Goal: Navigation & Orientation: Find specific page/section

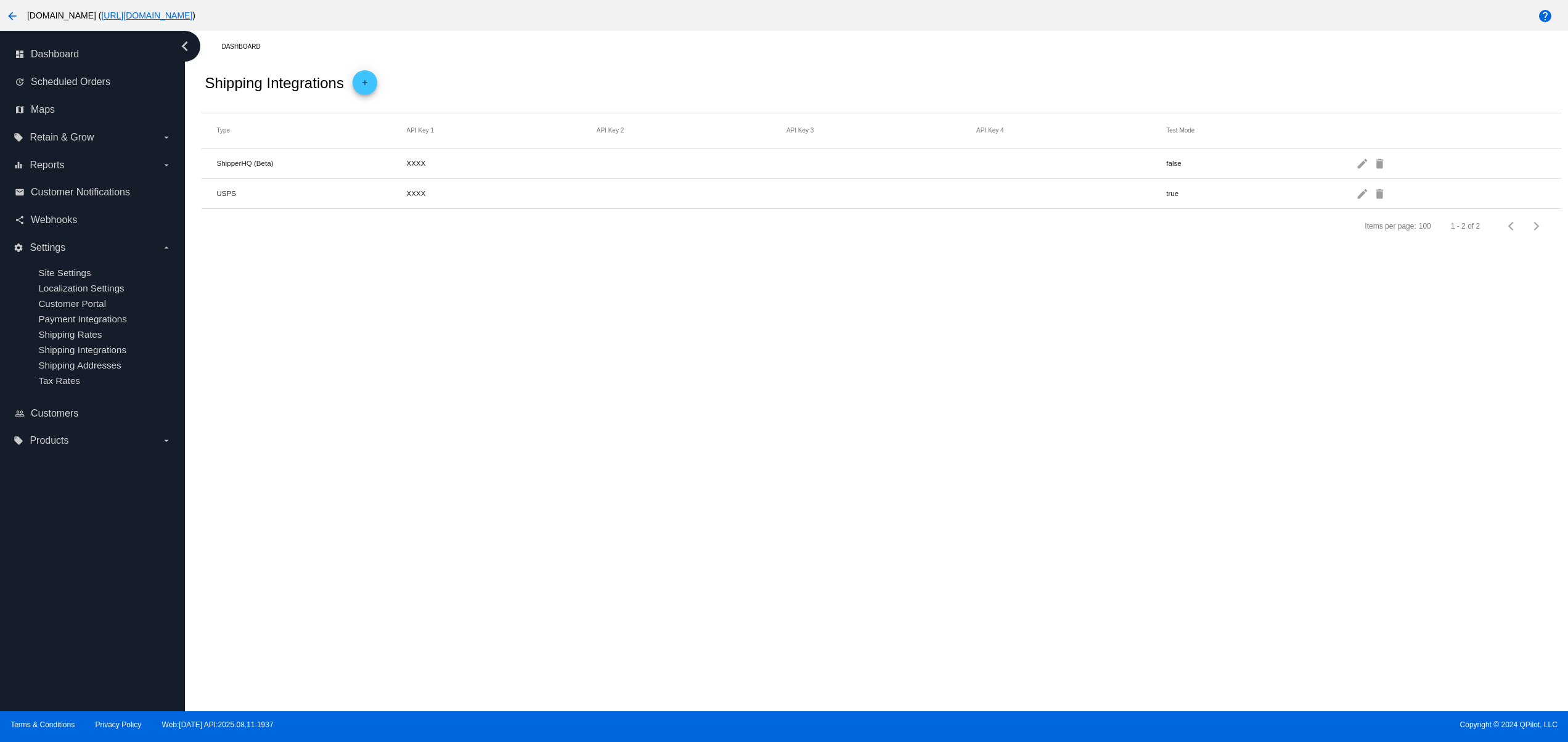
click at [627, 532] on div "Dashboard Shipping Integrations add Type API Key 1 API Key 2 API Key 3 API Key …" at bounding box center [876, 371] width 1383 height 681
click at [646, 530] on div "Dashboard Shipping Integrations add Type API Key 1 API Key 2 API Key 3 API Key …" at bounding box center [876, 371] width 1383 height 681
click at [636, 469] on div "Dashboard Shipping Integrations add Type API Key 1 API Key 2 API Key 3 API Key …" at bounding box center [876, 371] width 1383 height 681
click at [626, 560] on div "Dashboard Shipping Integrations add Type API Key 1 API Key 2 API Key 3 API Key …" at bounding box center [876, 371] width 1383 height 681
click at [567, 489] on div "Dashboard Shipping Integrations add Type API Key 1 API Key 2 API Key 3 API Key …" at bounding box center [876, 371] width 1383 height 681
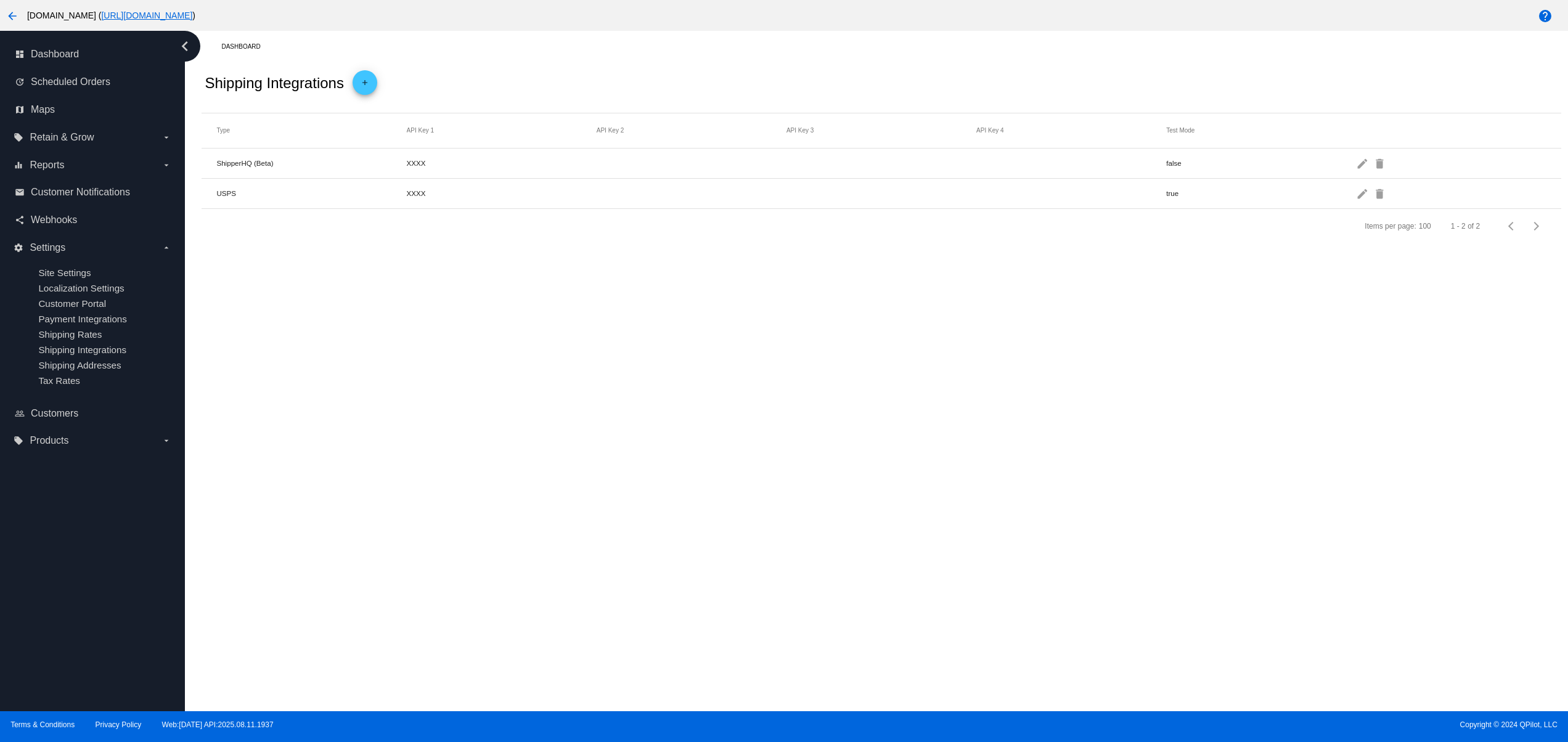
click at [582, 413] on div "Dashboard Shipping Integrations add Type API Key 1 API Key 2 API Key 3 API Key …" at bounding box center [876, 371] width 1383 height 681
click at [621, 355] on div "Dashboard Shipping Integrations add Type API Key 1 API Key 2 API Key 3 API Key …" at bounding box center [876, 371] width 1383 height 681
click at [567, 520] on div "Dashboard Shipping Integrations add Type API Key 1 API Key 2 API Key 3 API Key …" at bounding box center [876, 371] width 1383 height 681
click at [520, 467] on div "Dashboard Shipping Integrations add Type API Key 1 API Key 2 API Key 3 API Key …" at bounding box center [876, 371] width 1383 height 681
click at [456, 537] on div "Dashboard Shipping Integrations add Type API Key 1 API Key 2 API Key 3 API Key …" at bounding box center [876, 371] width 1383 height 681
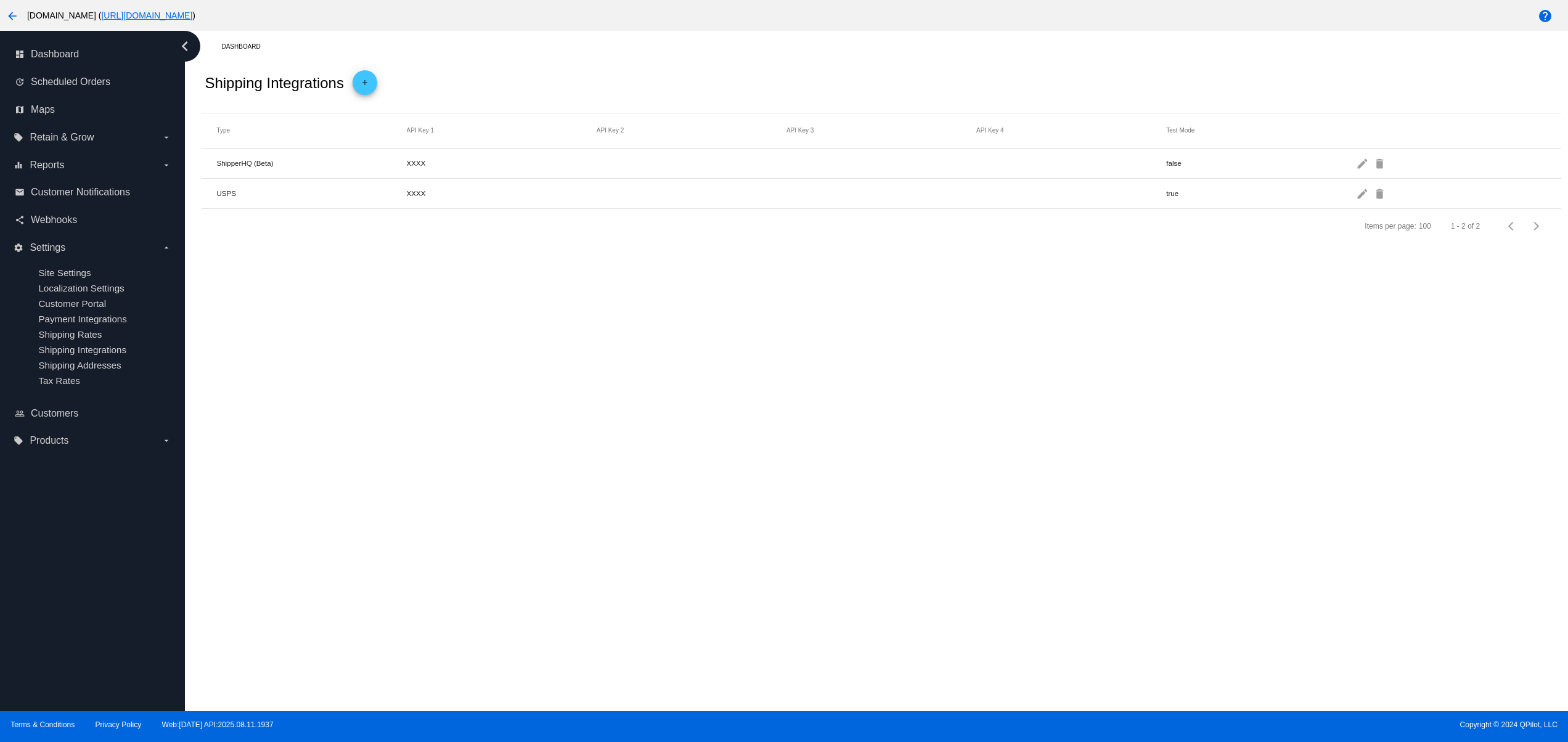
click at [378, 501] on div "Dashboard Shipping Integrations add Type API Key 1 API Key 2 API Key 3 API Key …" at bounding box center [876, 371] width 1383 height 681
click at [605, 479] on div "Dashboard Shipping Integrations add Type API Key 1 API Key 2 API Key 3 API Key …" at bounding box center [876, 371] width 1383 height 681
click at [799, 483] on div "Dashboard Shipping Integrations add Type API Key 1 API Key 2 API Key 3 API Key …" at bounding box center [876, 371] width 1383 height 681
drag, startPoint x: 907, startPoint y: 484, endPoint x: 983, endPoint y: 484, distance: 76.0
click at [913, 484] on div "Dashboard Shipping Integrations add Type API Key 1 API Key 2 API Key 3 API Key …" at bounding box center [876, 371] width 1383 height 681
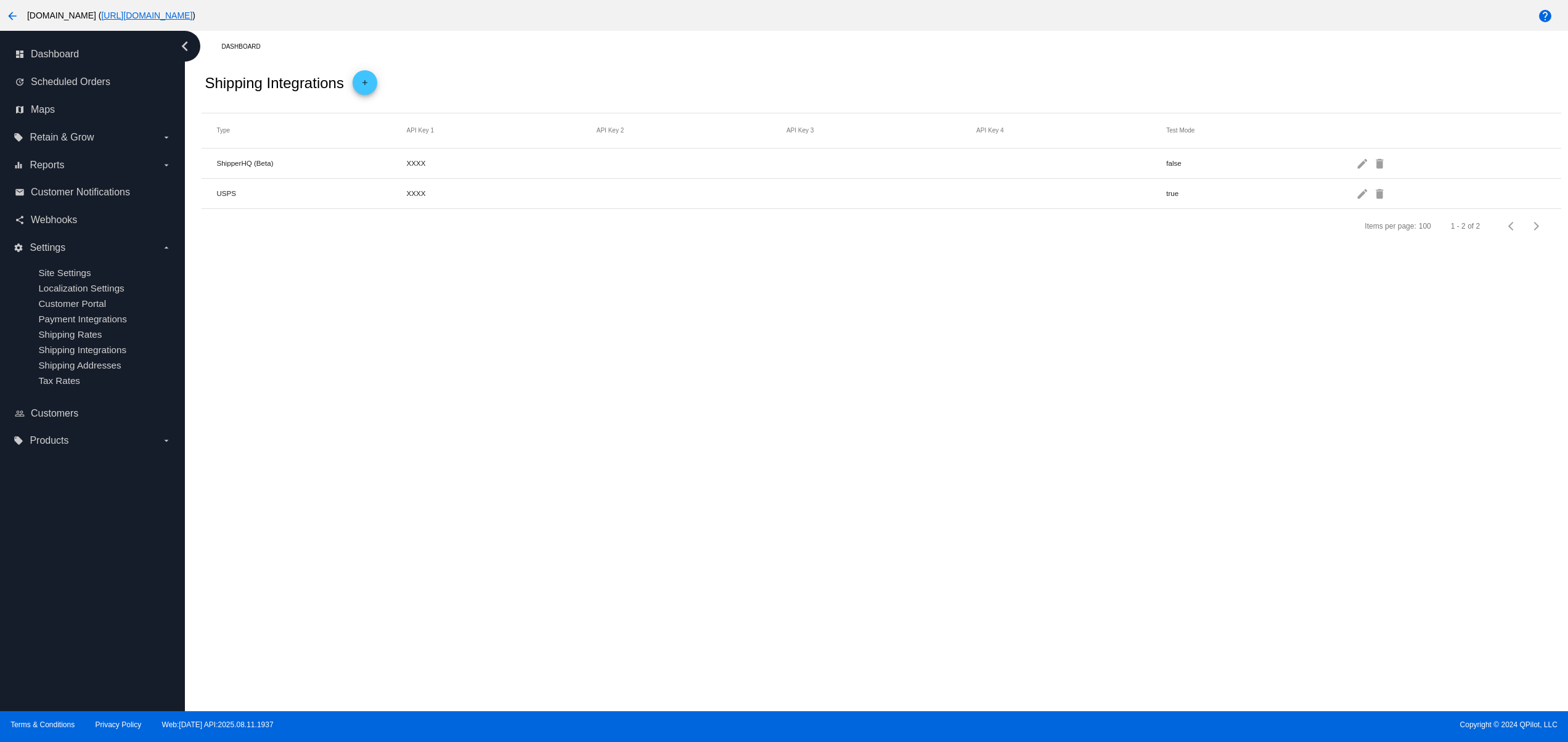
drag, startPoint x: 983, startPoint y: 484, endPoint x: 994, endPoint y: 484, distance: 11.0
click at [989, 484] on div "Dashboard Shipping Integrations add Type API Key 1 API Key 2 API Key 3 API Key …" at bounding box center [876, 371] width 1383 height 681
click at [1252, 380] on div "Dashboard Shipping Integrations add Type API Key 1 API Key 2 API Key 3 API Key …" at bounding box center [876, 371] width 1383 height 681
click at [1393, 398] on div "Dashboard Shipping Integrations add Type API Key 1 API Key 2 API Key 3 API Key …" at bounding box center [876, 371] width 1383 height 681
click at [1168, 467] on div "Dashboard Shipping Integrations add Type API Key 1 API Key 2 API Key 3 API Key …" at bounding box center [876, 371] width 1383 height 681
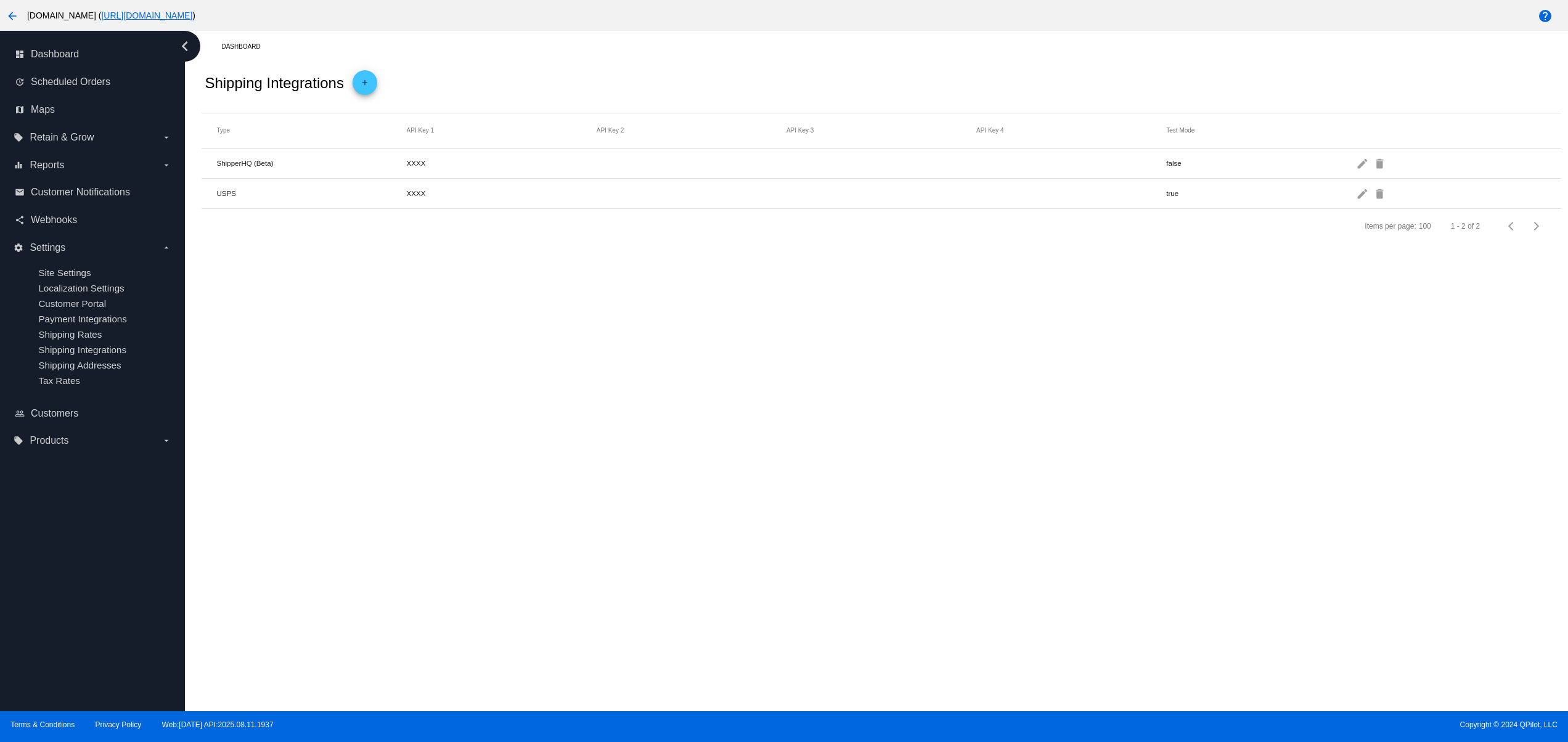
click at [976, 534] on div "Dashboard Shipping Integrations add Type API Key 1 API Key 2 API Key 3 API Key …" at bounding box center [876, 371] width 1383 height 681
click at [829, 528] on div "Dashboard Shipping Integrations add Type API Key 1 API Key 2 API Key 3 API Key …" at bounding box center [876, 371] width 1383 height 681
click at [698, 519] on div "Dashboard Shipping Integrations add Type API Key 1 API Key 2 API Key 3 API Key …" at bounding box center [876, 371] width 1383 height 681
click at [695, 519] on div "Dashboard Shipping Integrations add Type API Key 1 API Key 2 API Key 3 API Key …" at bounding box center [876, 371] width 1383 height 681
click at [989, 555] on div "Dashboard Shipping Integrations add Type API Key 1 API Key 2 API Key 3 API Key …" at bounding box center [876, 371] width 1383 height 681
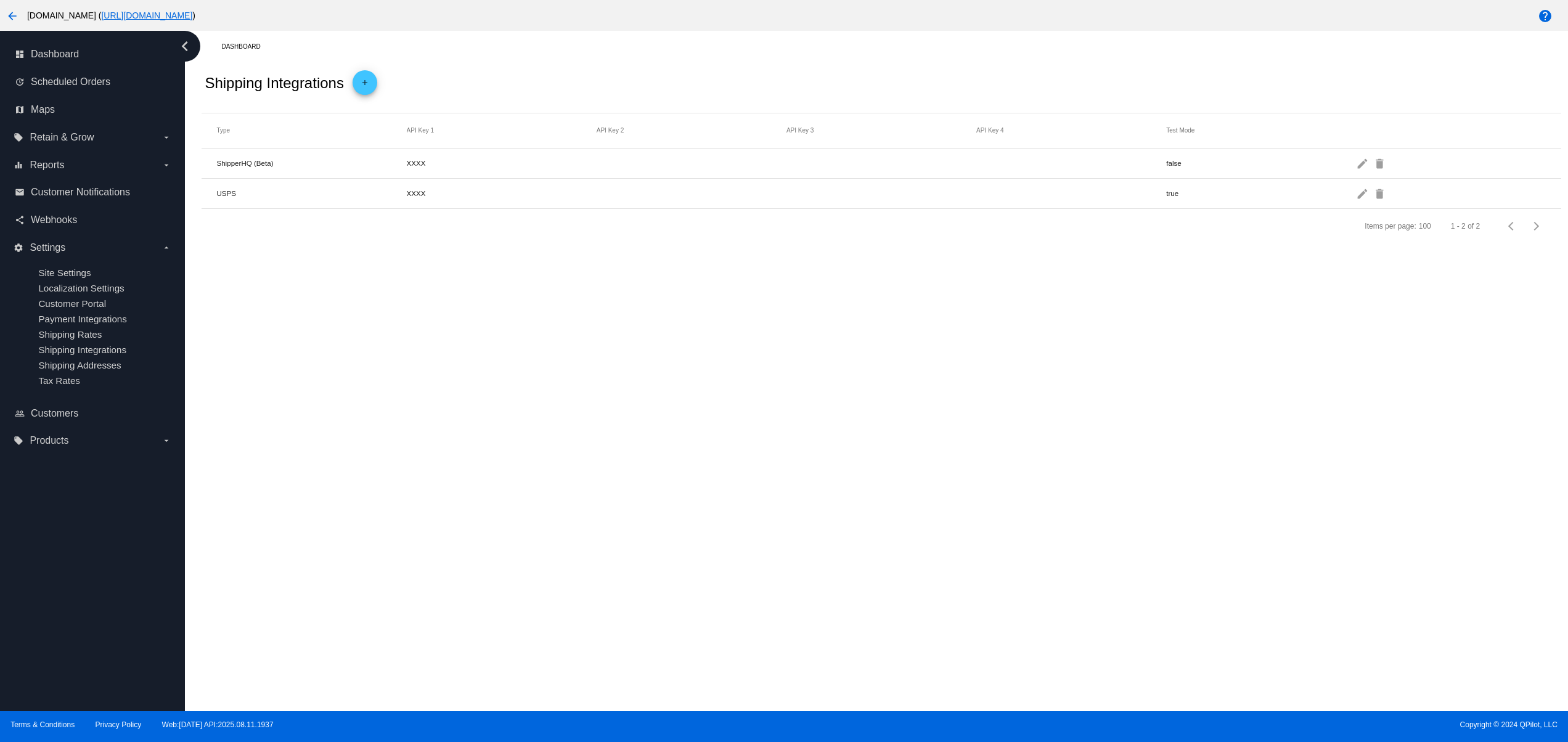
click at [453, 404] on div "Dashboard Shipping Integrations add Type API Key 1 API Key 2 API Key 3 API Key …" at bounding box center [876, 371] width 1383 height 681
click at [418, 548] on div "Dashboard Shipping Integrations add Type API Key 1 API Key 2 API Key 3 API Key …" at bounding box center [876, 371] width 1383 height 681
click at [364, 527] on div "Dashboard Shipping Integrations add Type API Key 1 API Key 2 API Key 3 API Key …" at bounding box center [876, 371] width 1383 height 681
click at [323, 469] on div "Dashboard Shipping Integrations add Type API Key 1 API Key 2 API Key 3 API Key …" at bounding box center [876, 371] width 1383 height 681
click at [303, 410] on div "Dashboard Shipping Integrations add Type API Key 1 API Key 2 API Key 3 API Key …" at bounding box center [876, 371] width 1383 height 681
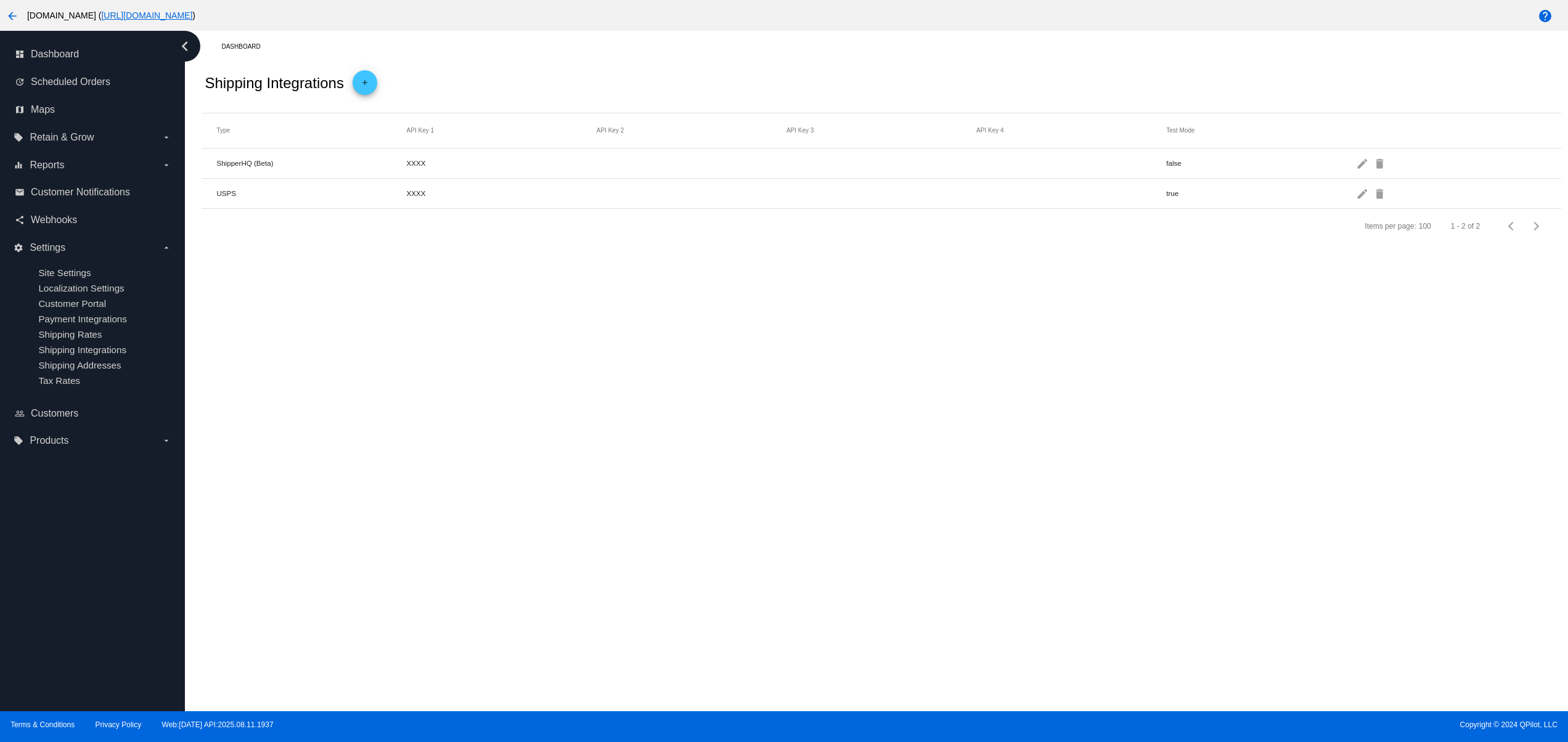
click at [365, 311] on div "Dashboard Shipping Integrations add Type API Key 1 API Key 2 API Key 3 API Key …" at bounding box center [876, 371] width 1383 height 681
click at [499, 289] on div "Dashboard Shipping Integrations add Type API Key 1 API Key 2 API Key 3 API Key …" at bounding box center [876, 371] width 1383 height 681
click at [535, 299] on div "Dashboard Shipping Integrations add Type API Key 1 API Key 2 API Key 3 API Key …" at bounding box center [876, 371] width 1383 height 681
click at [471, 361] on div "Dashboard Shipping Integrations add Type API Key 1 API Key 2 API Key 3 API Key …" at bounding box center [876, 371] width 1383 height 681
drag, startPoint x: 471, startPoint y: 479, endPoint x: 523, endPoint y: 481, distance: 52.0
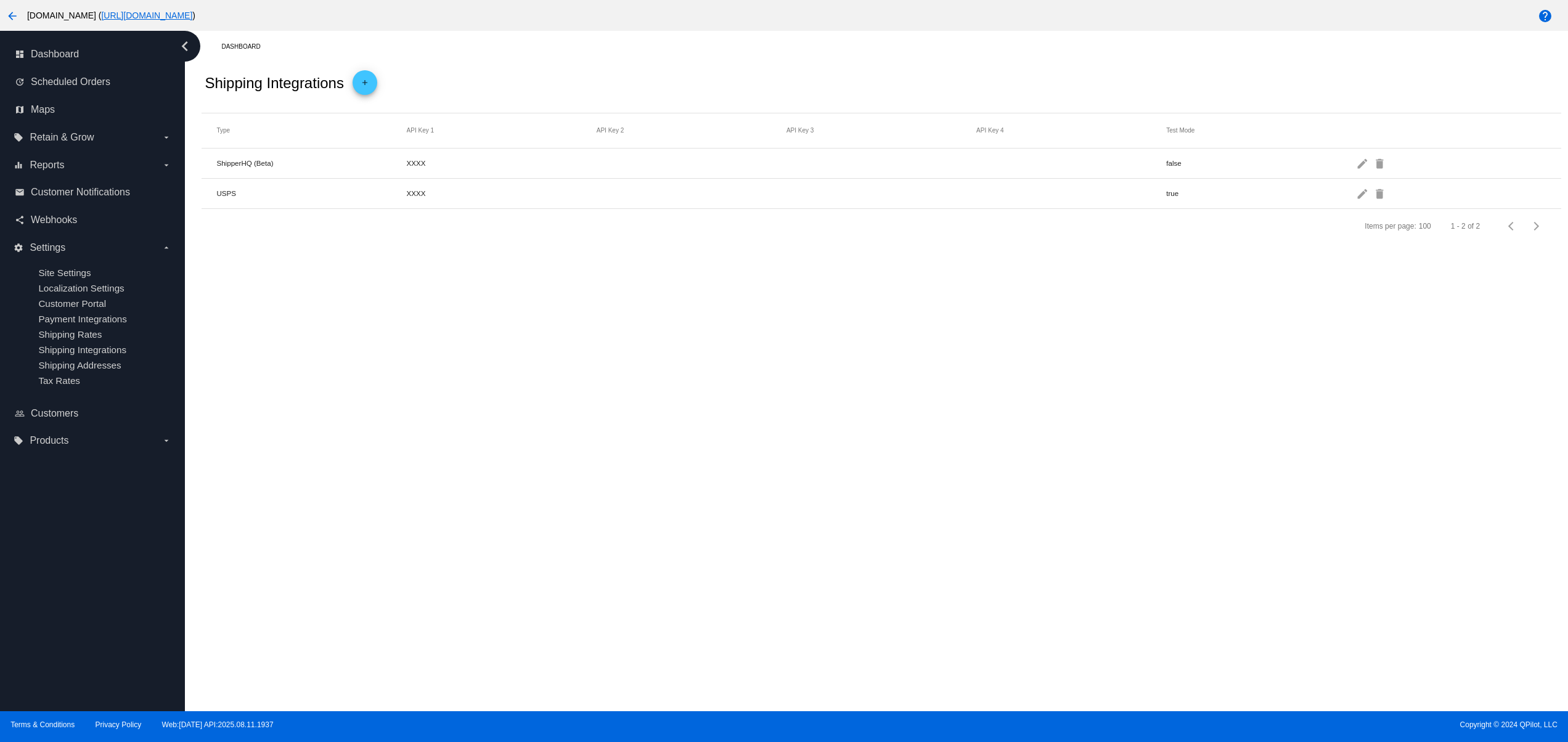
click at [478, 481] on div "Dashboard Shipping Integrations add Type API Key 1 API Key 2 API Key 3 API Key …" at bounding box center [876, 371] width 1383 height 681
click at [533, 471] on div "Dashboard Shipping Integrations add Type API Key 1 API Key 2 API Key 3 API Key …" at bounding box center [876, 371] width 1383 height 681
click at [540, 426] on div "Dashboard Shipping Integrations add Type API Key 1 API Key 2 API Key 3 API Key …" at bounding box center [876, 371] width 1383 height 681
click at [519, 369] on div "Dashboard Shipping Integrations add Type API Key 1 API Key 2 API Key 3 API Key …" at bounding box center [876, 371] width 1383 height 681
click at [489, 328] on div "Dashboard Shipping Integrations add Type API Key 1 API Key 2 API Key 3 API Key …" at bounding box center [876, 371] width 1383 height 681
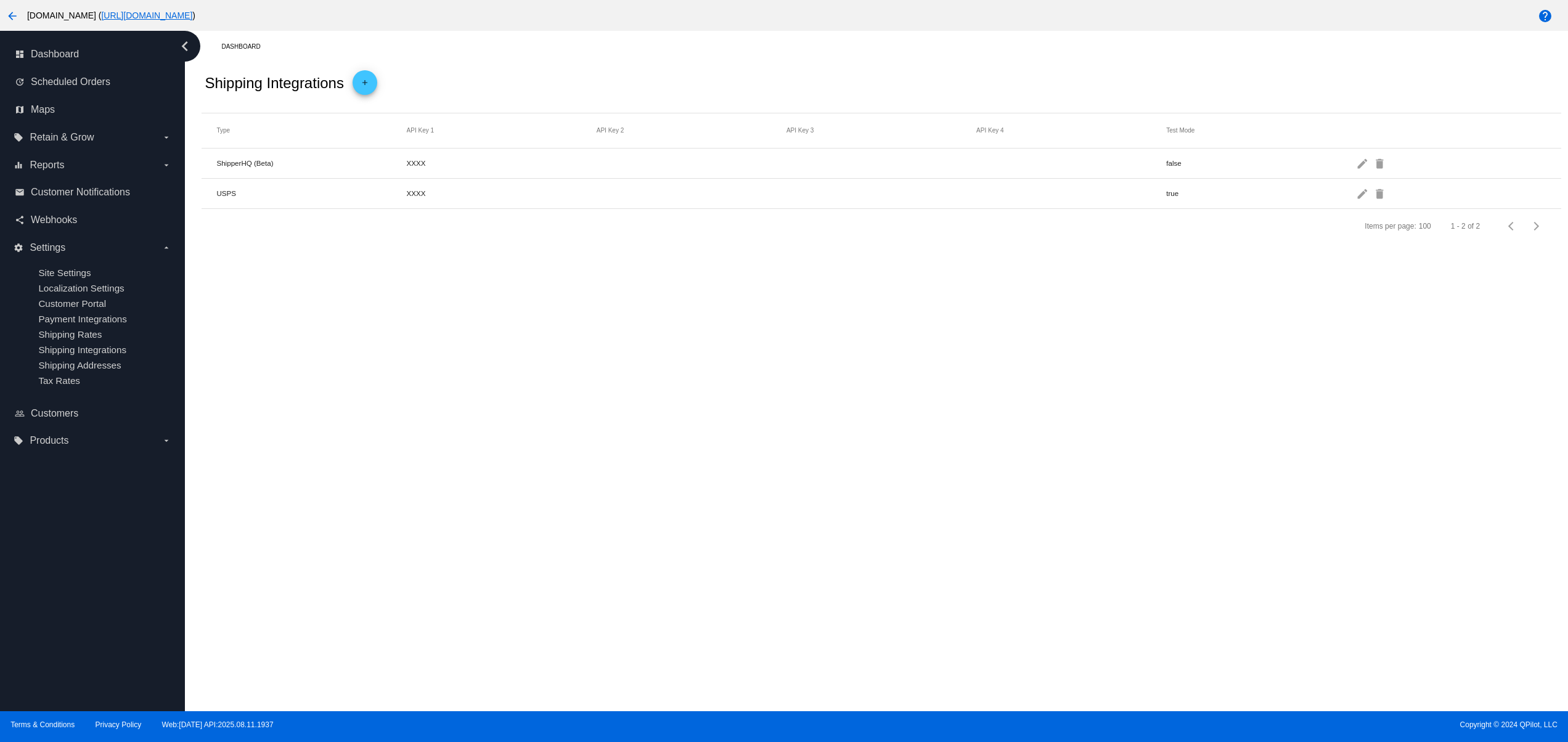
click at [419, 280] on div "Dashboard Shipping Integrations add Type API Key 1 API Key 2 API Key 3 API Key …" at bounding box center [876, 371] width 1383 height 681
click at [288, 306] on div "Dashboard Shipping Integrations add Type API Key 1 API Key 2 API Key 3 API Key …" at bounding box center [876, 371] width 1383 height 681
click at [488, 308] on div "Dashboard Shipping Integrations add Type API Key 1 API Key 2 API Key 3 API Key …" at bounding box center [876, 371] width 1383 height 681
drag, startPoint x: 570, startPoint y: 297, endPoint x: 582, endPoint y: 297, distance: 12.0
click at [573, 297] on div "Dashboard Shipping Integrations add Type API Key 1 API Key 2 API Key 3 API Key …" at bounding box center [876, 371] width 1383 height 681
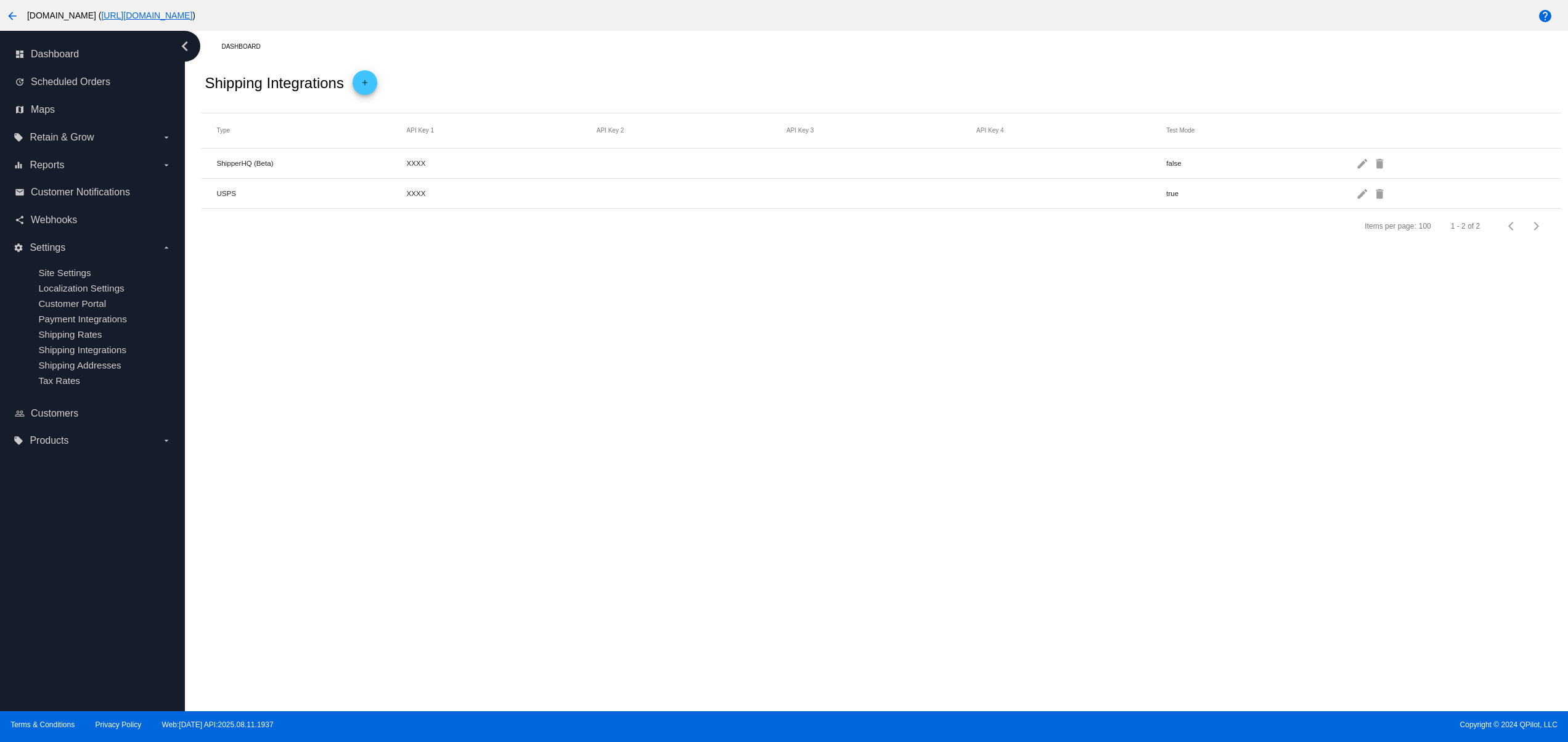
click at [676, 309] on div "Dashboard Shipping Integrations add Type API Key 1 API Key 2 API Key 3 API Key …" at bounding box center [876, 371] width 1383 height 681
click at [760, 309] on div "Dashboard Shipping Integrations add Type API Key 1 API Key 2 API Key 3 API Key …" at bounding box center [876, 371] width 1383 height 681
drag, startPoint x: 880, startPoint y: 313, endPoint x: 1009, endPoint y: 304, distance: 129.3
click at [898, 313] on div "Dashboard Shipping Integrations add Type API Key 1 API Key 2 API Key 3 API Key …" at bounding box center [876, 371] width 1383 height 681
drag, startPoint x: 1062, startPoint y: 304, endPoint x: 1079, endPoint y: 304, distance: 17.0
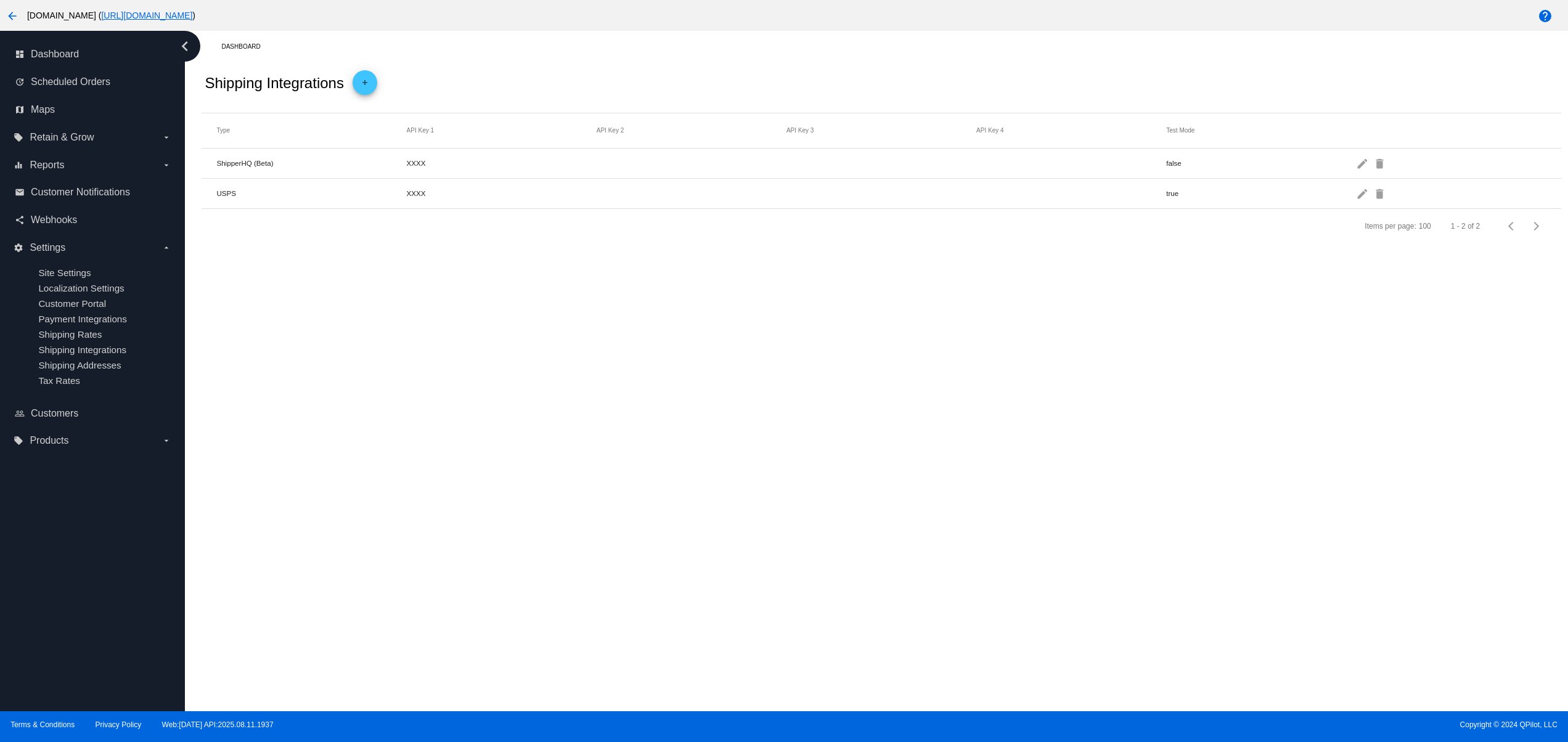
click at [1071, 304] on div "Dashboard Shipping Integrations add Type API Key 1 API Key 2 API Key 3 API Key …" at bounding box center [876, 371] width 1383 height 681
click at [792, 281] on div "Dashboard Shipping Integrations add Type API Key 1 API Key 2 API Key 3 API Key …" at bounding box center [876, 371] width 1383 height 681
click at [656, 284] on div "Dashboard Shipping Integrations add Type API Key 1 API Key 2 API Key 3 API Key …" at bounding box center [876, 371] width 1383 height 681
click at [515, 331] on div "Dashboard Shipping Integrations add Type API Key 1 API Key 2 API Key 3 API Key …" at bounding box center [876, 371] width 1383 height 681
click at [624, 519] on div "Dashboard Shipping Integrations add Type API Key 1 API Key 2 API Key 3 API Key …" at bounding box center [876, 371] width 1383 height 681
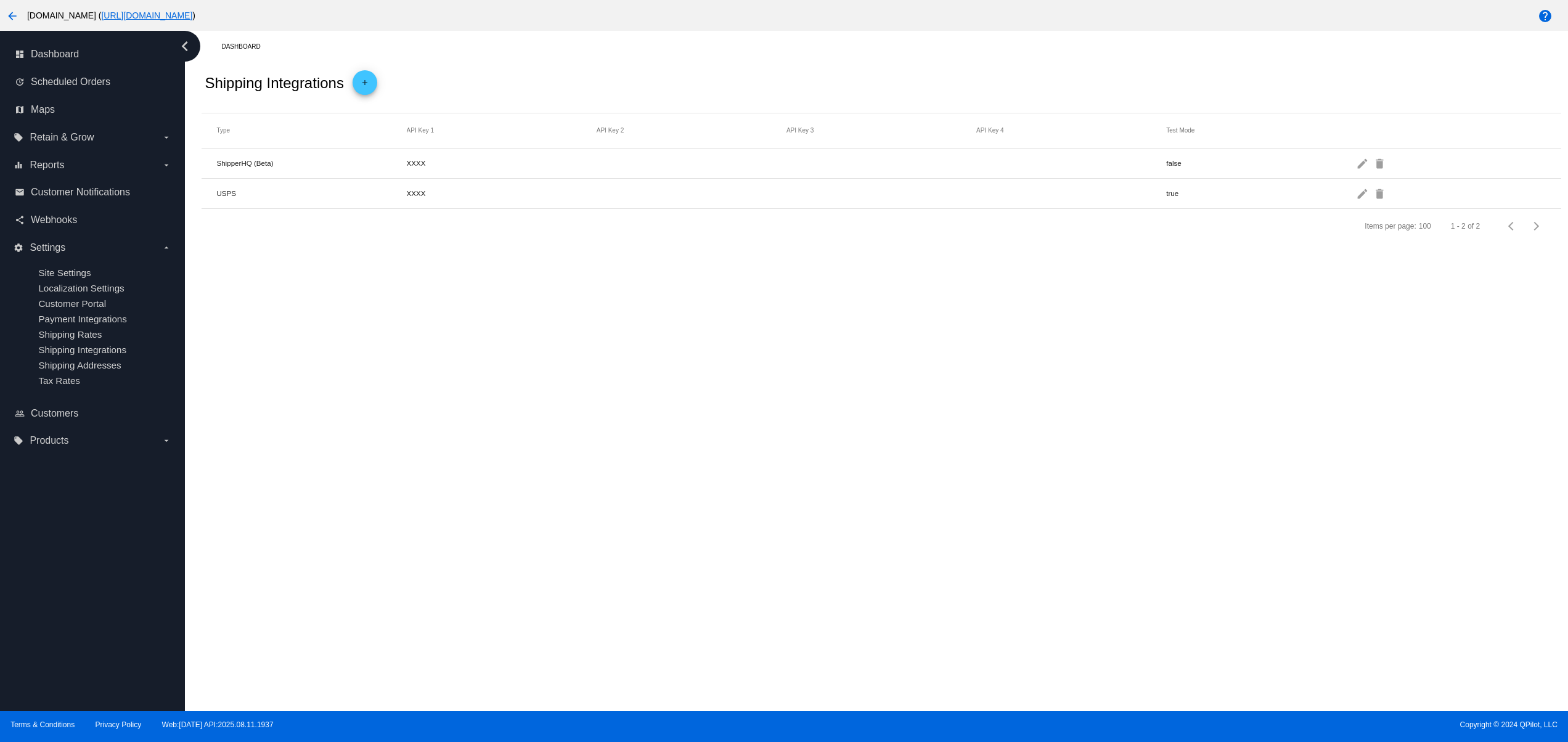
click at [687, 450] on div "Dashboard Shipping Integrations add Type API Key 1 API Key 2 API Key 3 API Key …" at bounding box center [876, 371] width 1383 height 681
click at [624, 376] on div "Dashboard Shipping Integrations add Type API Key 1 API Key 2 API Key 3 API Key …" at bounding box center [876, 371] width 1383 height 681
drag, startPoint x: 568, startPoint y: 352, endPoint x: 480, endPoint y: 373, distance: 90.5
click at [564, 352] on div "Dashboard Shipping Integrations add Type API Key 1 API Key 2 API Key 3 API Key …" at bounding box center [876, 371] width 1383 height 681
click at [480, 373] on div "Dashboard Shipping Integrations add Type API Key 1 API Key 2 API Key 3 API Key …" at bounding box center [876, 371] width 1383 height 681
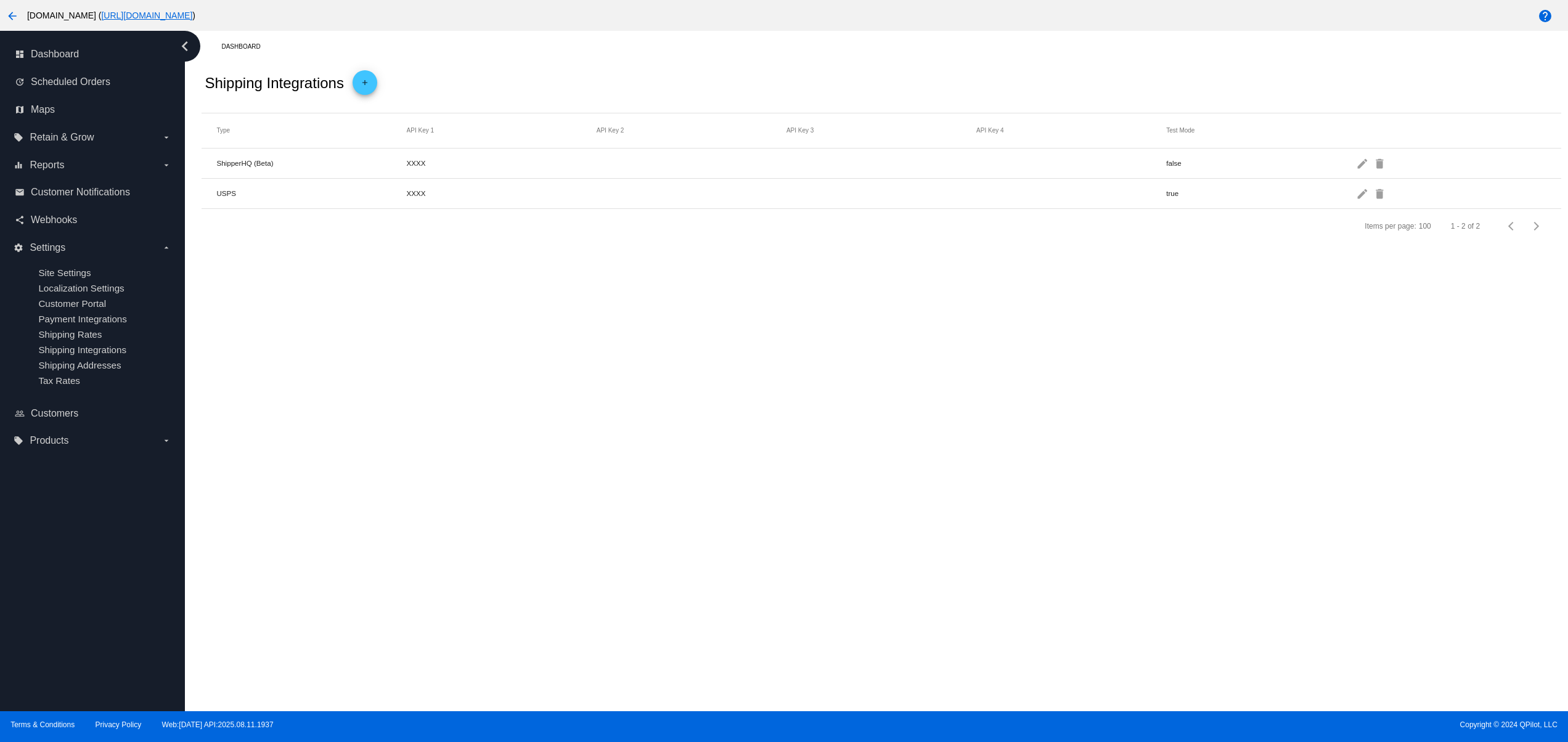
drag, startPoint x: 673, startPoint y: 375, endPoint x: 757, endPoint y: 390, distance: 85.3
click at [703, 378] on div "Dashboard Shipping Integrations add Type API Key 1 API Key 2 API Key 3 API Key …" at bounding box center [876, 371] width 1383 height 681
drag, startPoint x: 851, startPoint y: 518, endPoint x: 708, endPoint y: 513, distance: 143.1
click at [834, 529] on div "Dashboard Shipping Integrations add Type API Key 1 API Key 2 API Key 3 API Key …" at bounding box center [876, 371] width 1383 height 681
click at [700, 512] on div "Dashboard Shipping Integrations add Type API Key 1 API Key 2 API Key 3 API Key …" at bounding box center [876, 371] width 1383 height 681
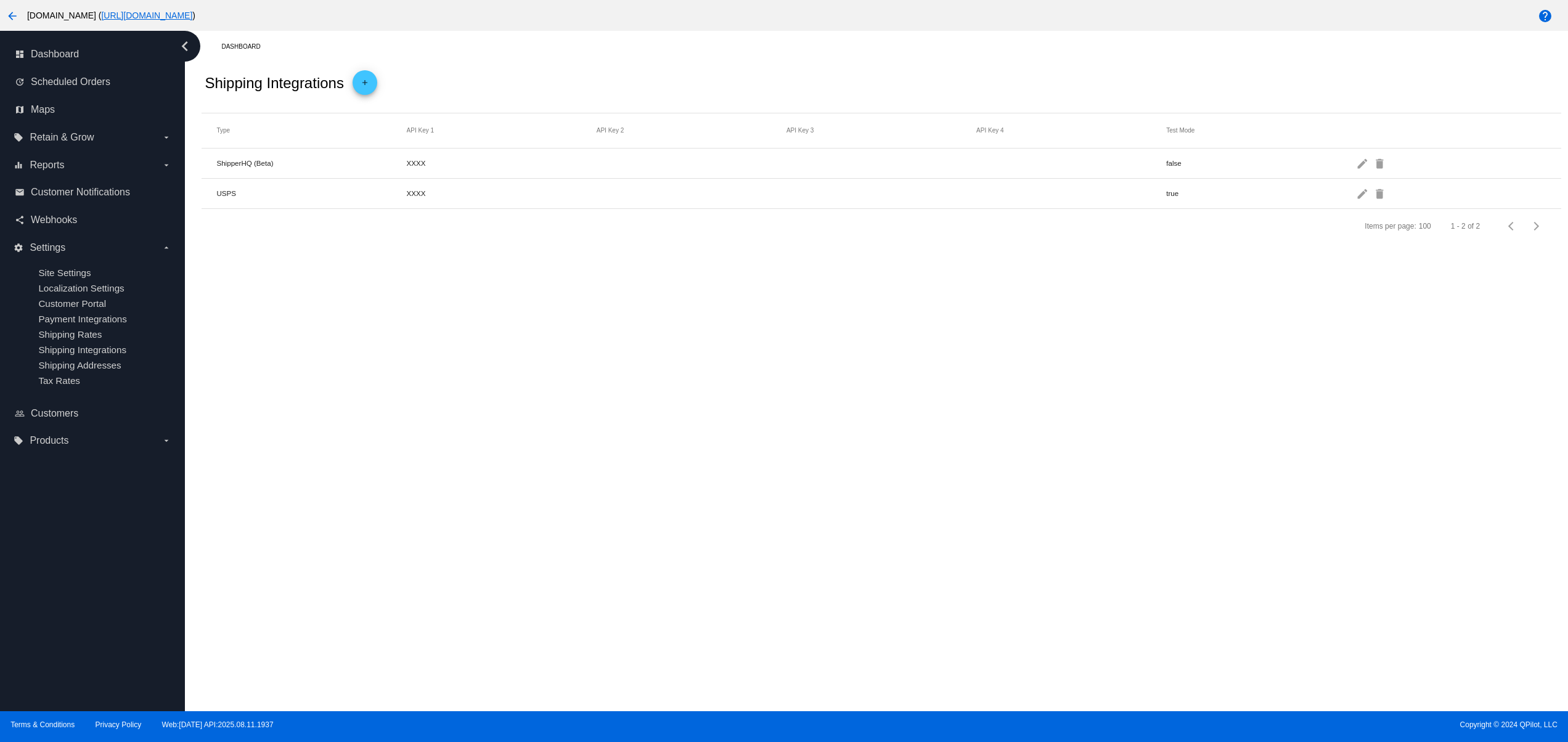
click at [762, 440] on div "Dashboard Shipping Integrations add Type API Key 1 API Key 2 API Key 3 API Key …" at bounding box center [876, 371] width 1383 height 681
click at [833, 426] on div "Dashboard Shipping Integrations add Type API Key 1 API Key 2 API Key 3 API Key …" at bounding box center [876, 371] width 1383 height 681
click at [885, 397] on div "Dashboard Shipping Integrations add Type API Key 1 API Key 2 API Key 3 API Key …" at bounding box center [876, 371] width 1383 height 681
click at [718, 396] on div "Dashboard Shipping Integrations add Type API Key 1 API Key 2 API Key 3 API Key …" at bounding box center [876, 371] width 1383 height 681
click at [563, 383] on div "Dashboard Shipping Integrations add Type API Key 1 API Key 2 API Key 3 API Key …" at bounding box center [876, 371] width 1383 height 681
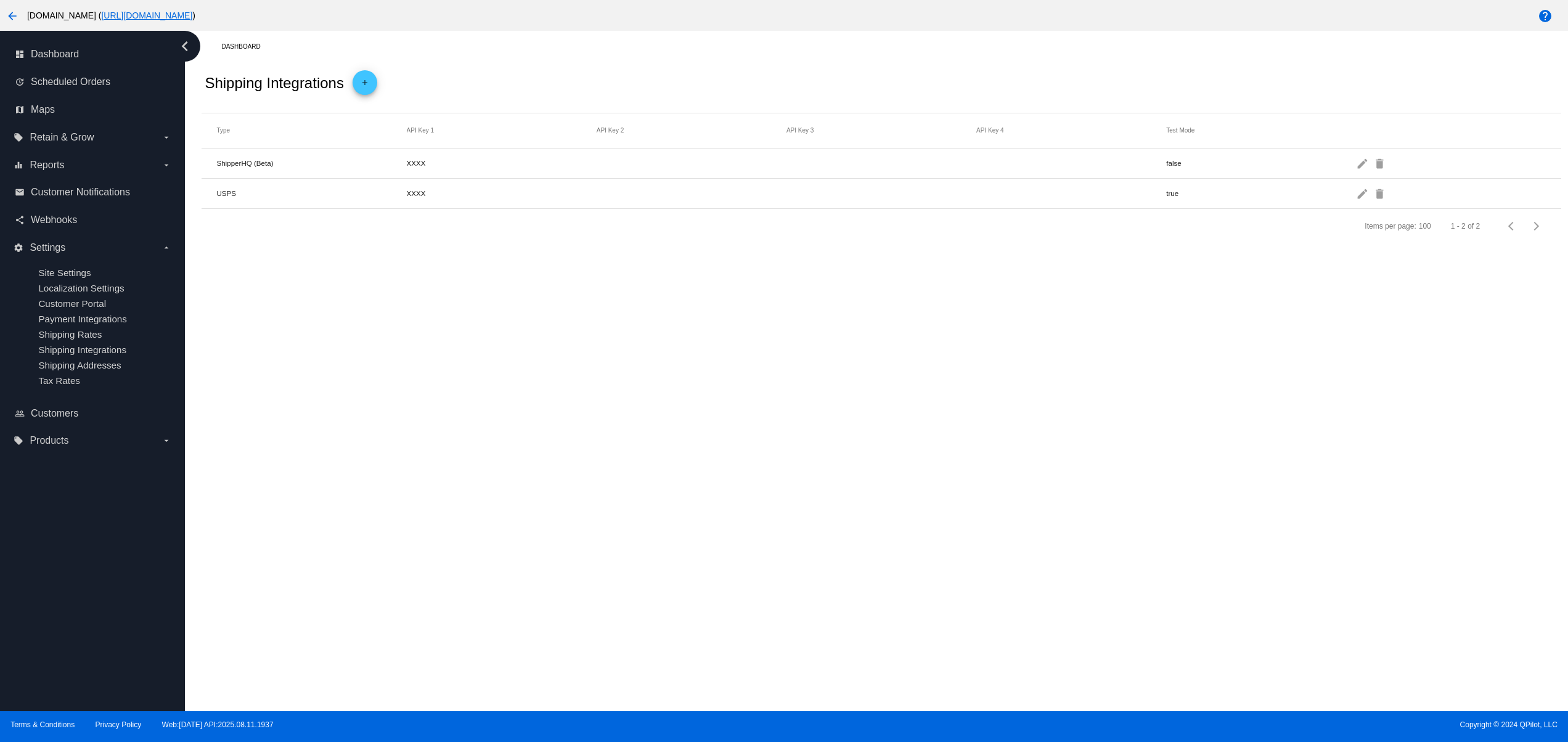
click at [439, 382] on div "Dashboard Shipping Integrations add Type API Key 1 API Key 2 API Key 3 API Key …" at bounding box center [876, 371] width 1383 height 681
click at [366, 382] on div "Dashboard Shipping Integrations add Type API Key 1 API Key 2 API Key 3 API Key …" at bounding box center [876, 371] width 1383 height 681
